Goal: Task Accomplishment & Management: Complete application form

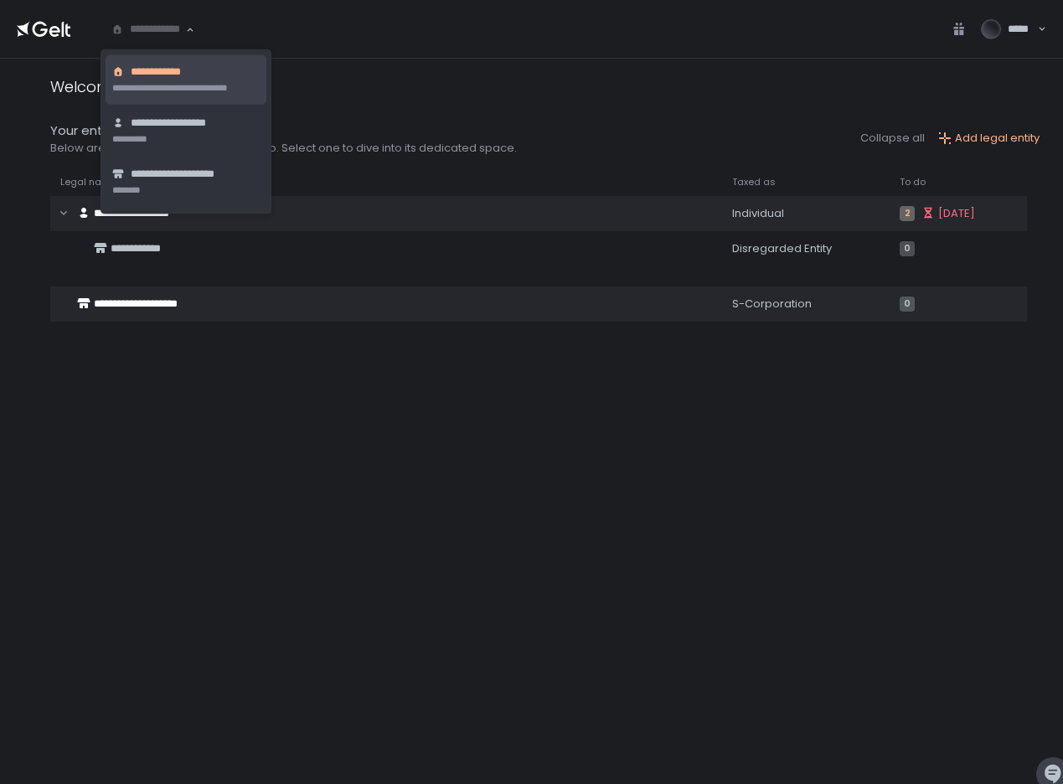
click at [162, 35] on div "**********" at bounding box center [148, 29] width 76 height 17
click at [180, 124] on span "**********" at bounding box center [180, 124] width 98 height 16
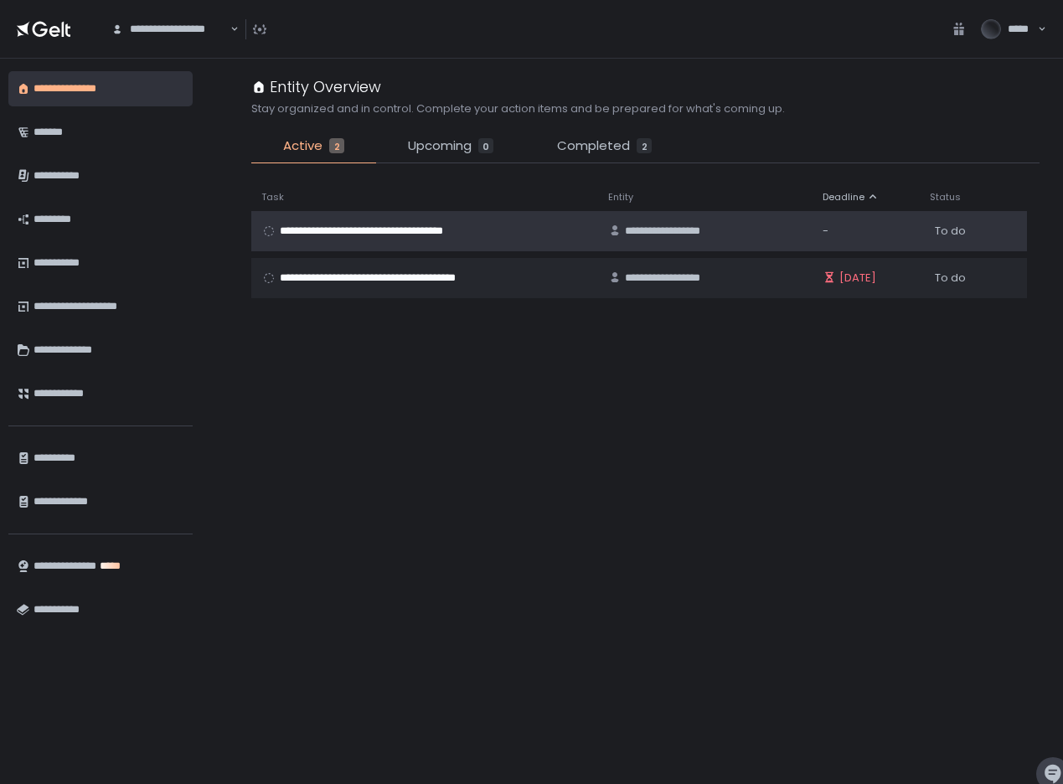
click at [315, 231] on span "**********" at bounding box center [382, 231] width 204 height 15
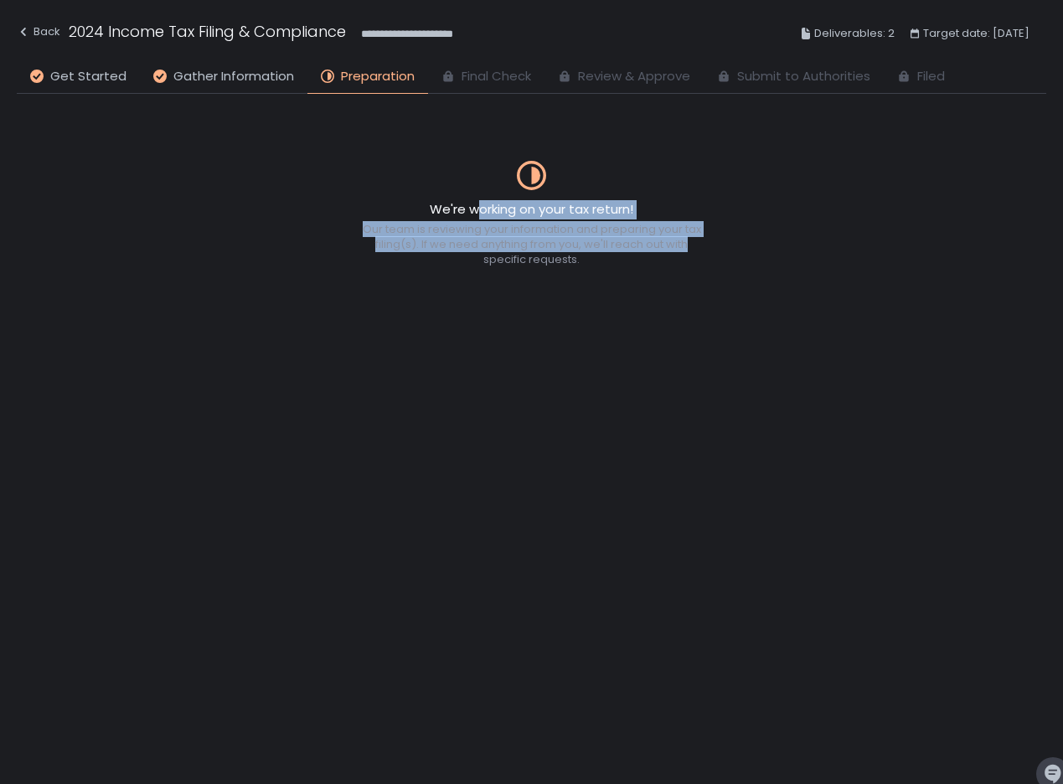
drag, startPoint x: 481, startPoint y: 208, endPoint x: 717, endPoint y: 245, distance: 239.0
click at [717, 245] on div "We're working on your tax return! Our team is reviewing your information and pr…" at bounding box center [531, 469] width 1029 height 631
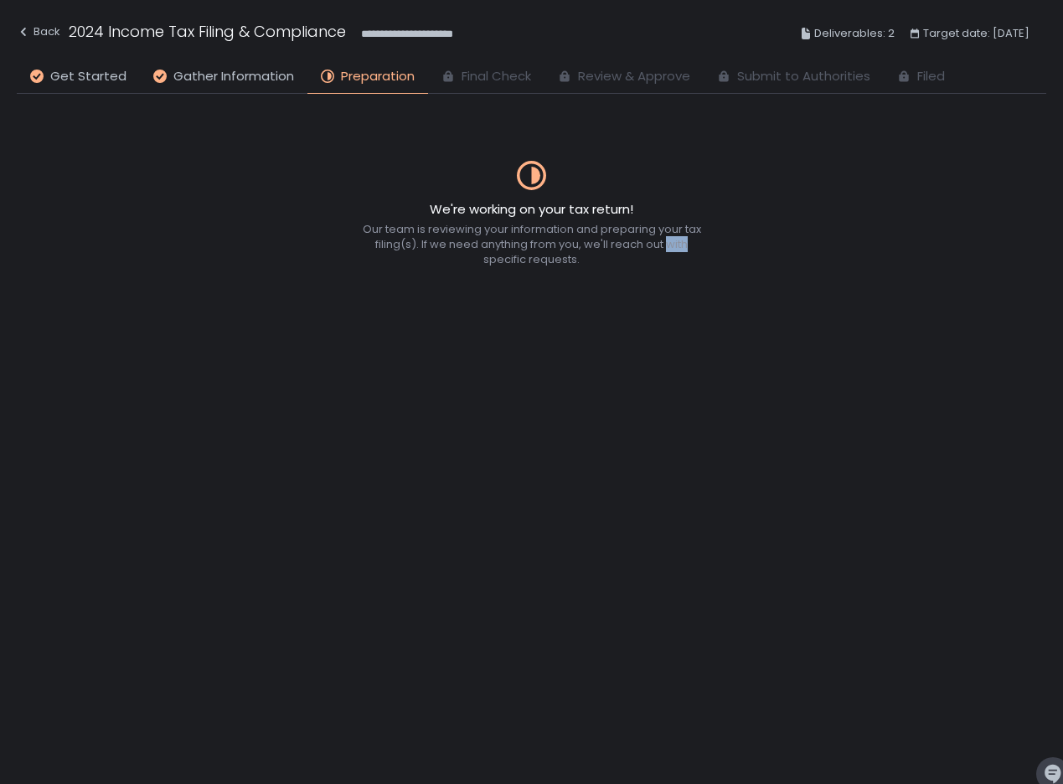
click at [717, 245] on div "We're working on your tax return! Our team is reviewing your information and pr…" at bounding box center [531, 469] width 1029 height 631
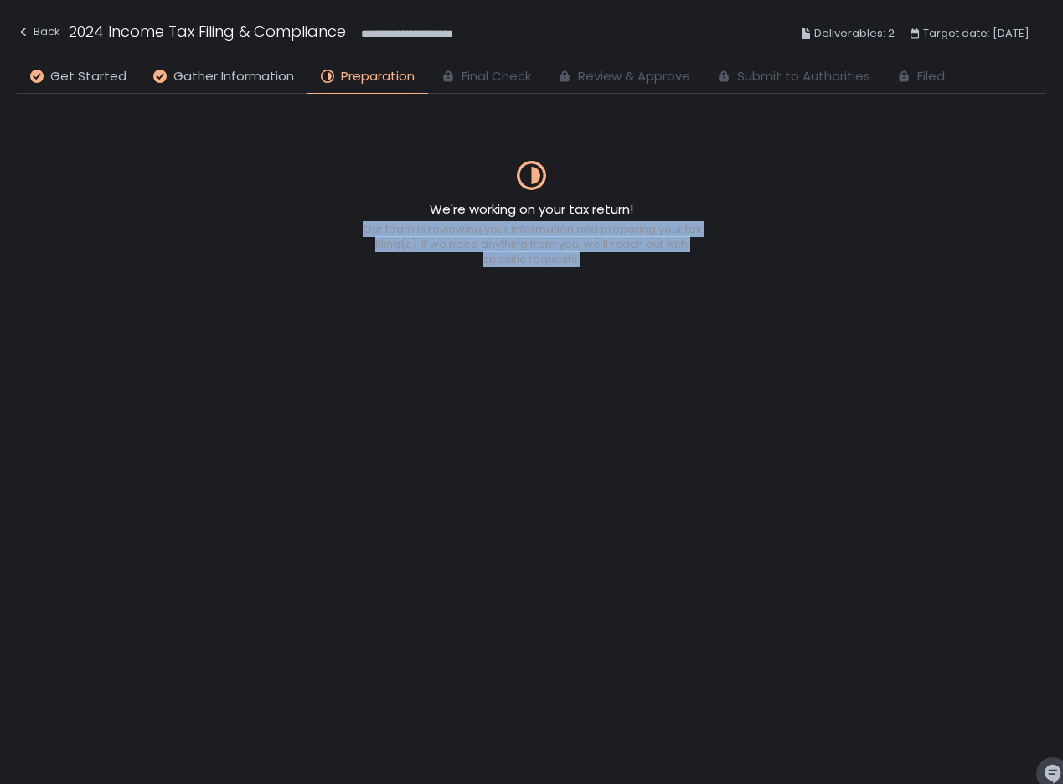
drag, startPoint x: 717, startPoint y: 245, endPoint x: 717, endPoint y: 265, distance: 20.1
click at [717, 265] on div "We're working on your tax return! Our team is reviewing your information and pr…" at bounding box center [531, 469] width 1029 height 631
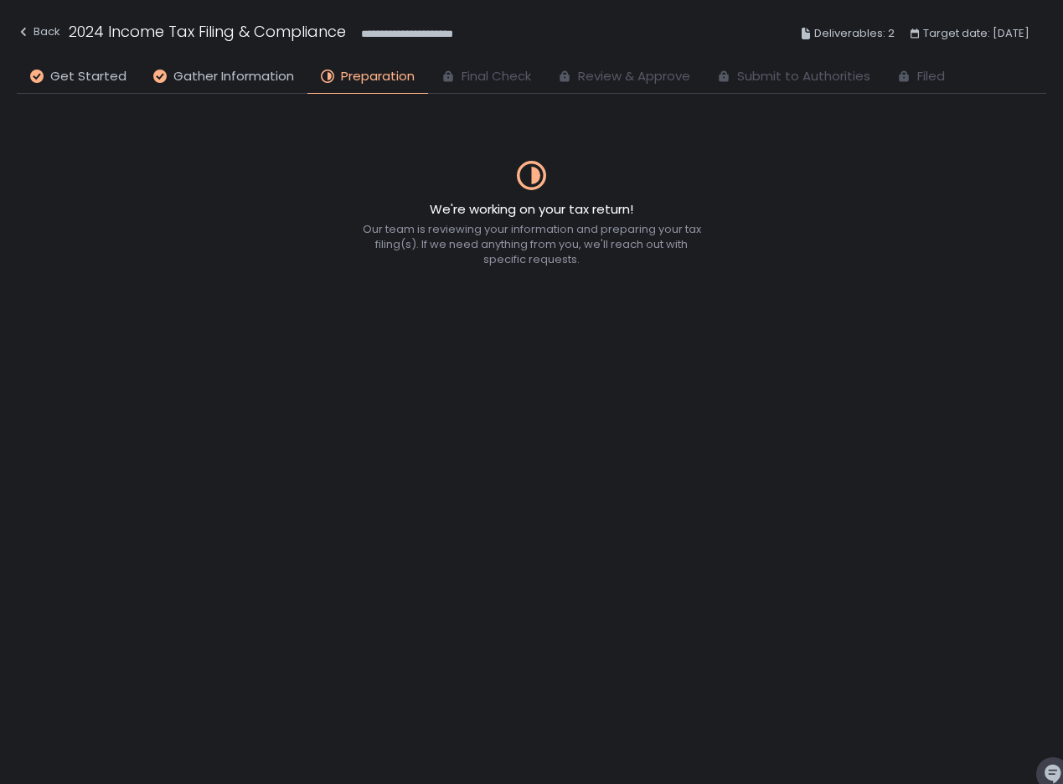
click at [717, 265] on div "We're working on your tax return! Our team is reviewing your information and pr…" at bounding box center [531, 469] width 1029 height 631
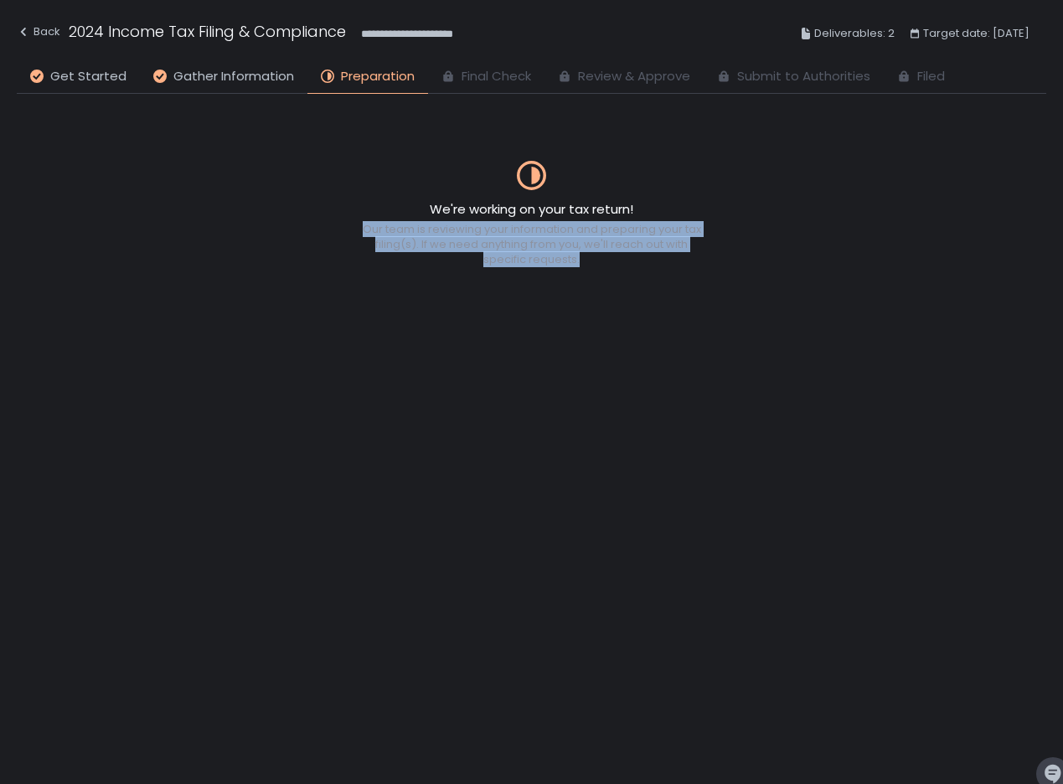
drag, startPoint x: 717, startPoint y: 265, endPoint x: 704, endPoint y: 228, distance: 38.9
click at [704, 228] on div "We're working on your tax return! Our team is reviewing your information and pr…" at bounding box center [531, 469] width 1029 height 631
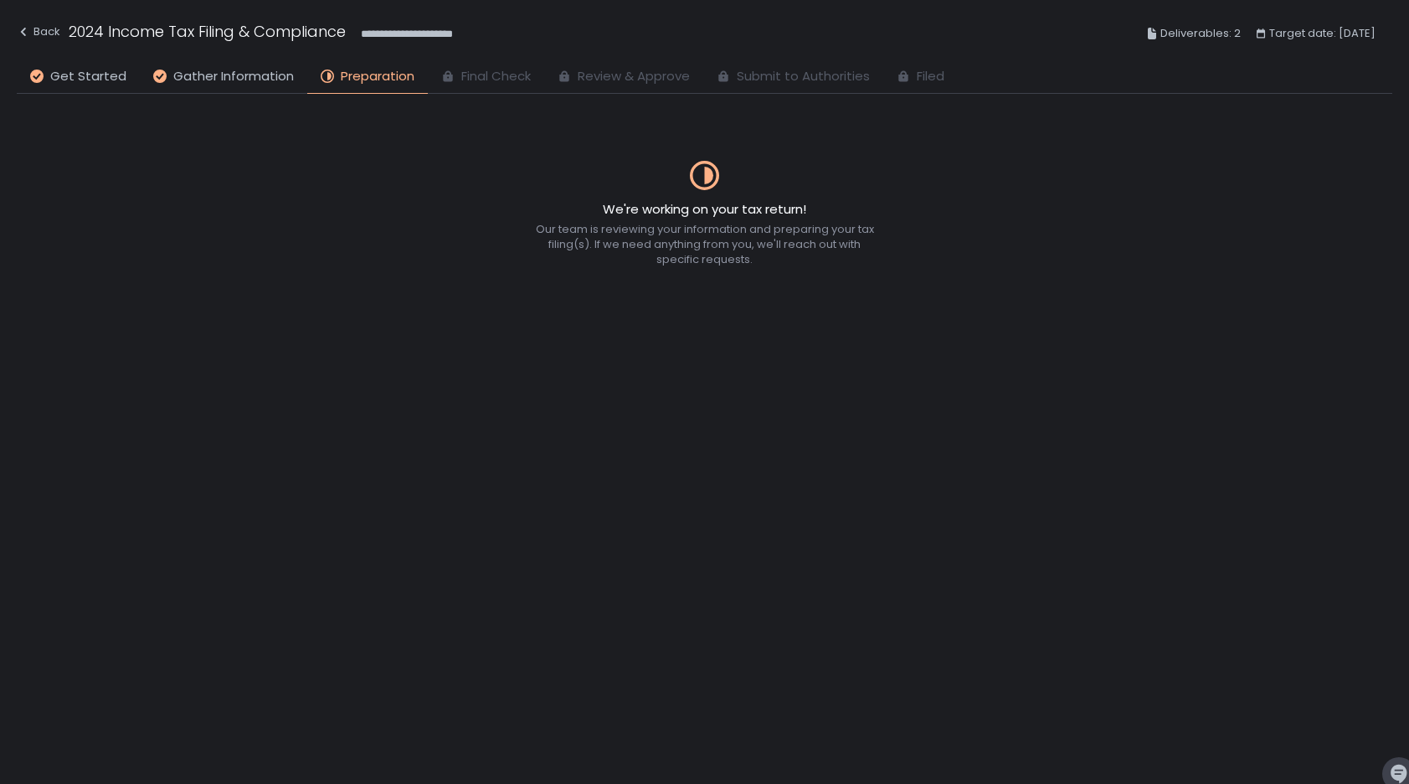
drag, startPoint x: 487, startPoint y: 79, endPoint x: 899, endPoint y: 76, distance: 412.9
click at [891, 77] on ul "Get Started Gather Information Preparation Final Check Review & Approve Submit …" at bounding box center [705, 80] width 1376 height 27
drag, startPoint x: 910, startPoint y: 78, endPoint x: 368, endPoint y: 66, distance: 541.9
click at [378, 67] on ul "Get Started Gather Information Preparation Final Check Review & Approve Submit …" at bounding box center [705, 80] width 1376 height 27
click at [708, 168] on icon at bounding box center [709, 176] width 9 height 18
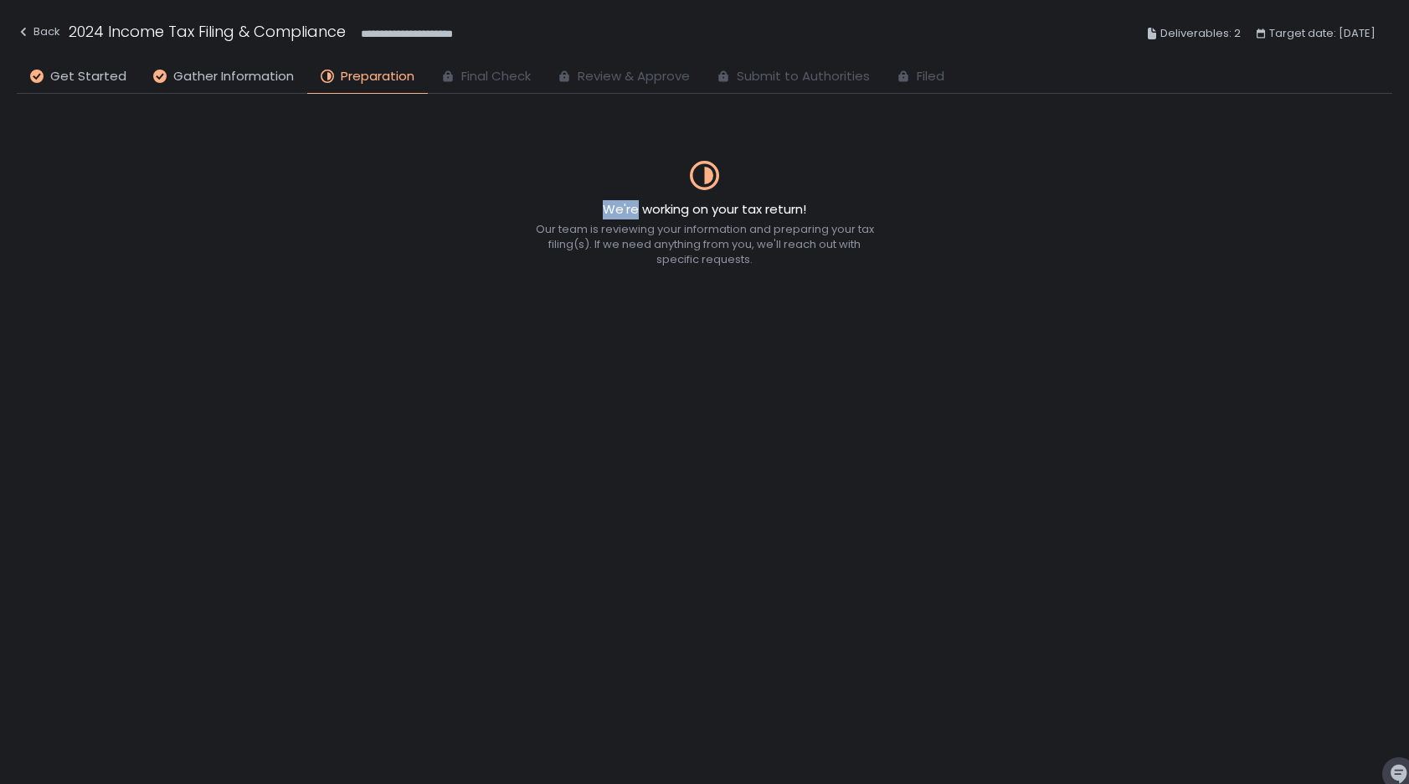
click at [708, 168] on icon at bounding box center [709, 176] width 9 height 18
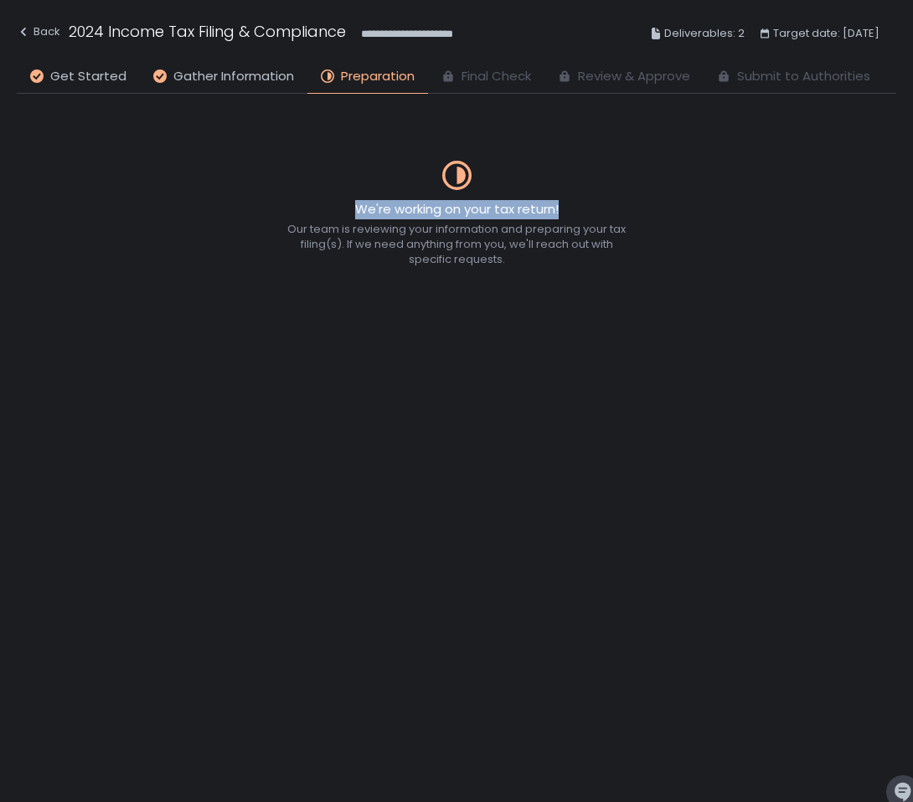
click at [495, 80] on span "Final Check" at bounding box center [496, 76] width 70 height 19
drag, startPoint x: 495, startPoint y: 80, endPoint x: 82, endPoint y: 72, distance: 412.9
click at [82, 73] on ul "Get Started Gather Information Preparation Final Check Review & Approve Submit …" at bounding box center [456, 80] width 879 height 27
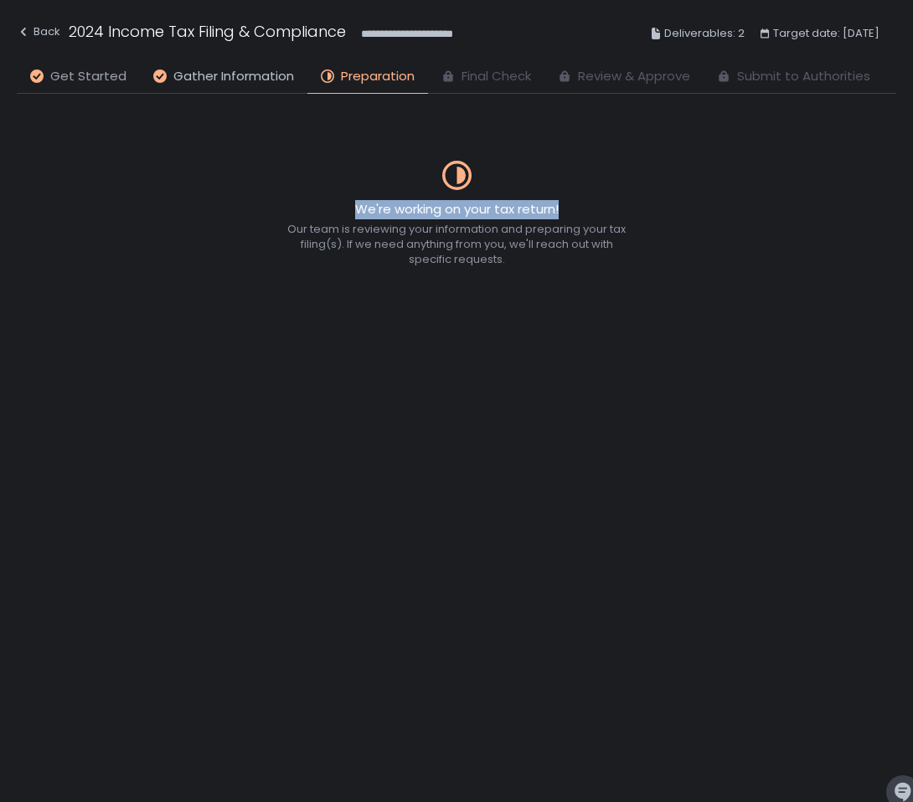
click at [82, 72] on span "Get Started" at bounding box center [88, 76] width 76 height 19
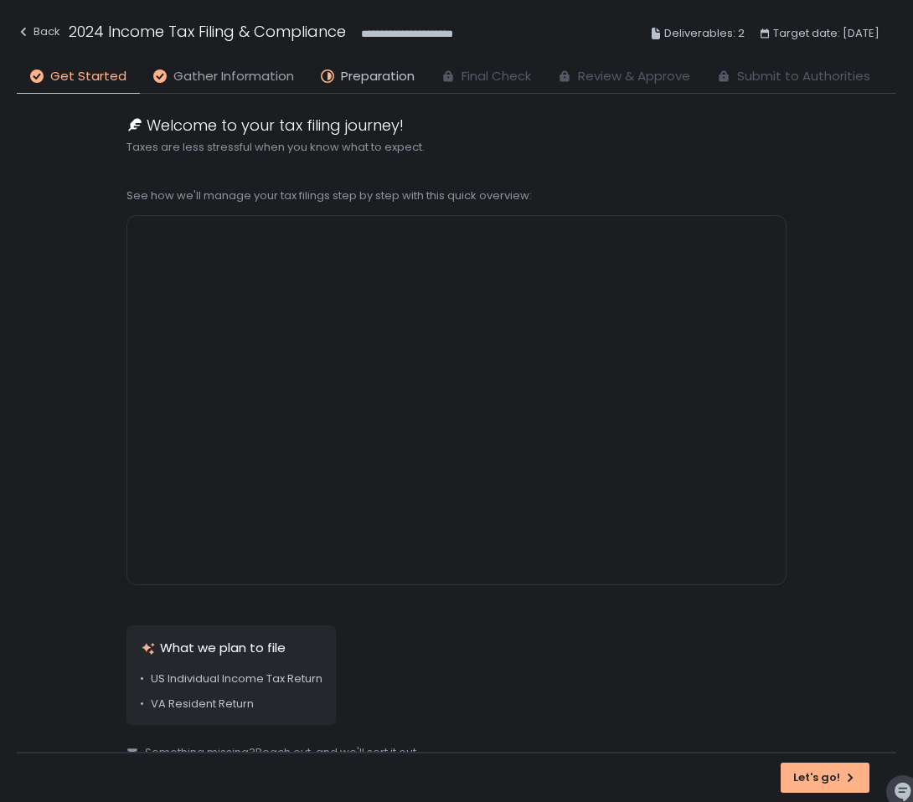
click at [188, 72] on span "Gather Information" at bounding box center [233, 76] width 121 height 19
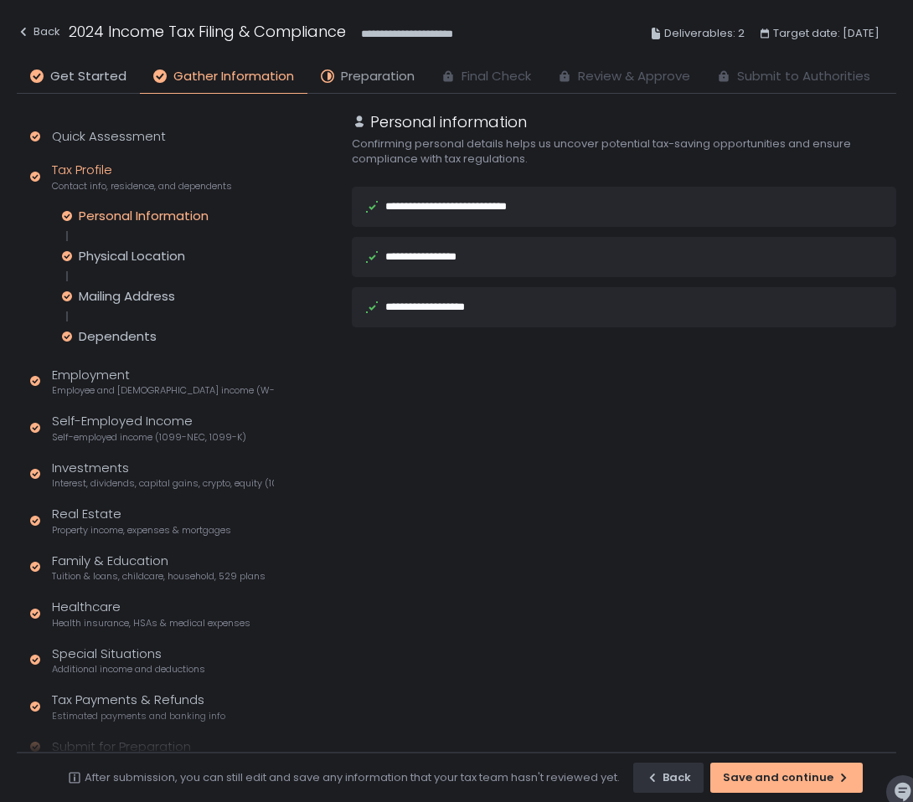
click at [366, 70] on span "Preparation" at bounding box center [378, 76] width 74 height 19
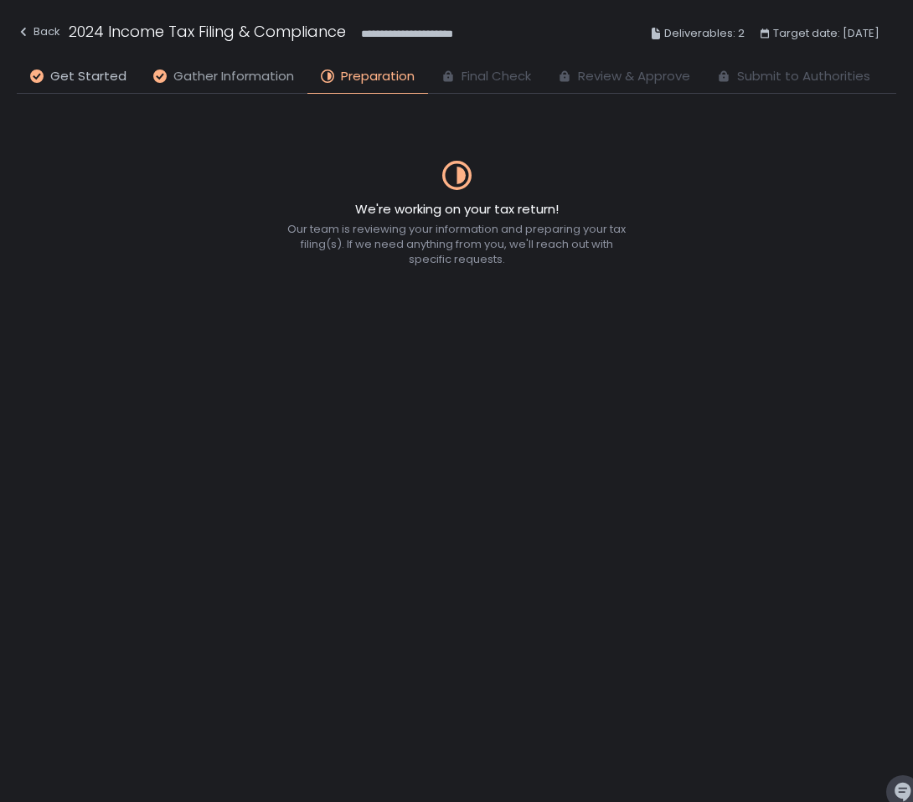
click at [254, 83] on span "Gather Information" at bounding box center [233, 76] width 121 height 19
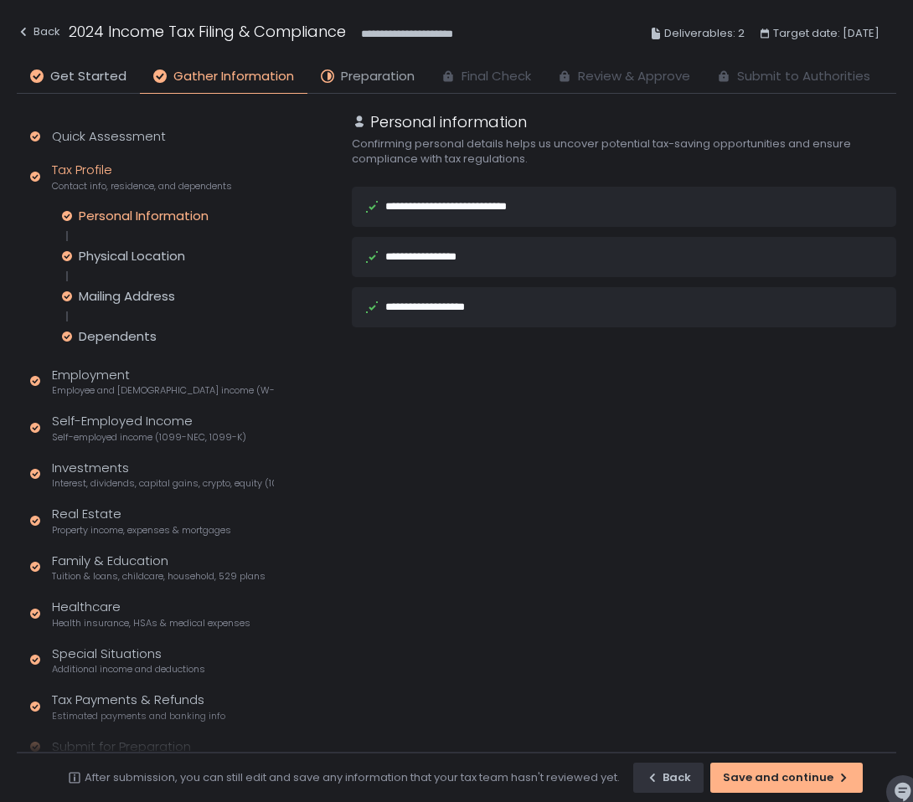
click at [385, 82] on span "Preparation" at bounding box center [378, 76] width 74 height 19
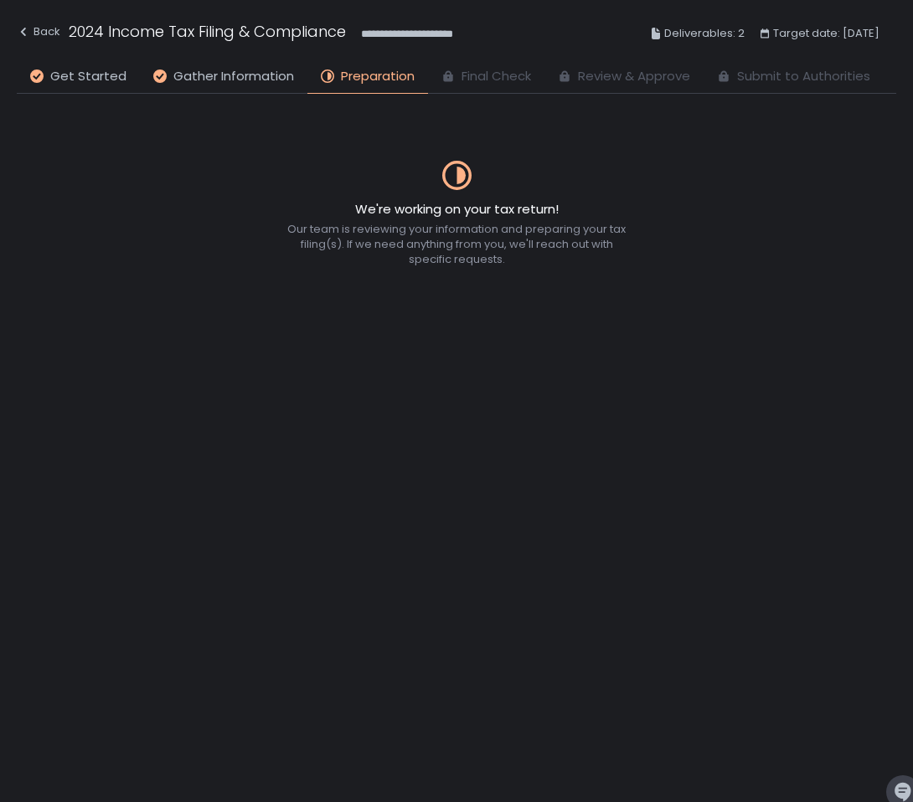
click at [464, 76] on span "Final Check" at bounding box center [496, 76] width 70 height 19
drag, startPoint x: 464, startPoint y: 76, endPoint x: 144, endPoint y: 38, distance: 322.2
click at [144, 38] on div "**********" at bounding box center [456, 47] width 879 height 94
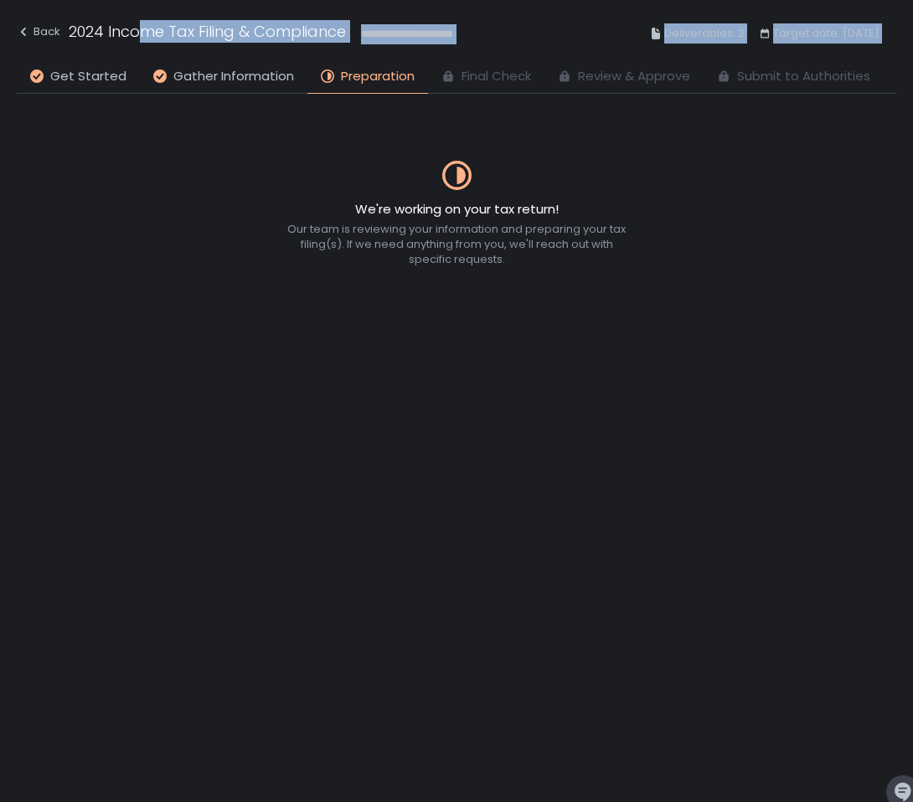
drag, startPoint x: 144, startPoint y: 38, endPoint x: 796, endPoint y: 79, distance: 652.8
click at [796, 79] on div "**********" at bounding box center [456, 47] width 879 height 94
click at [796, 79] on span "Submit to Authorities" at bounding box center [803, 76] width 133 height 19
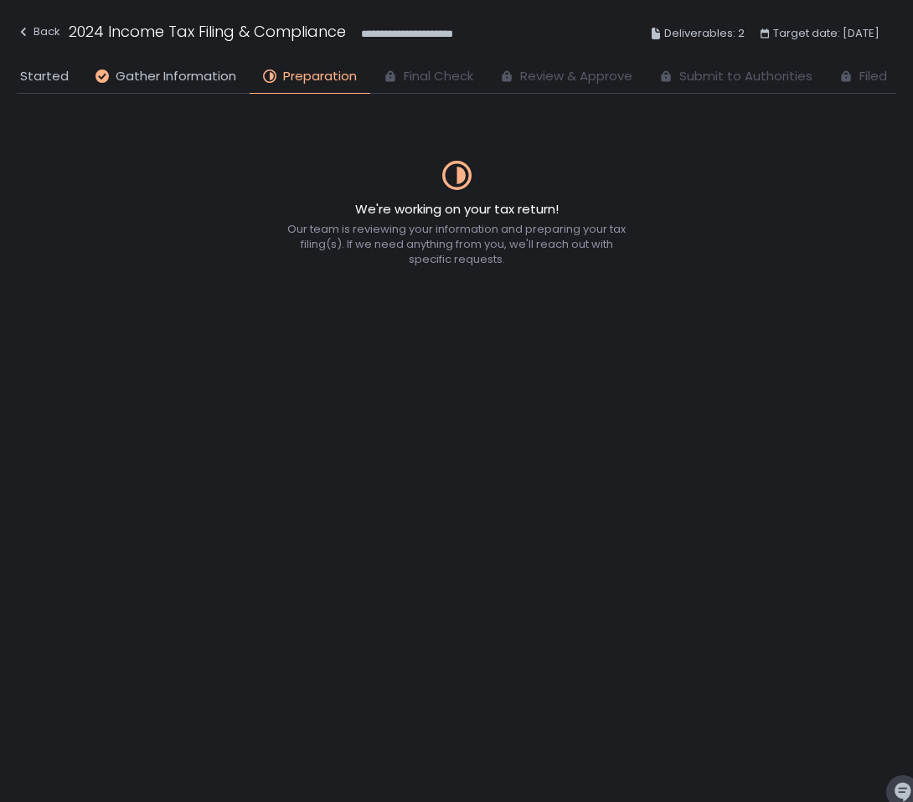
click at [830, 39] on span "Target date: [DATE]" at bounding box center [826, 33] width 106 height 20
